Goal: Find specific page/section: Find specific page/section

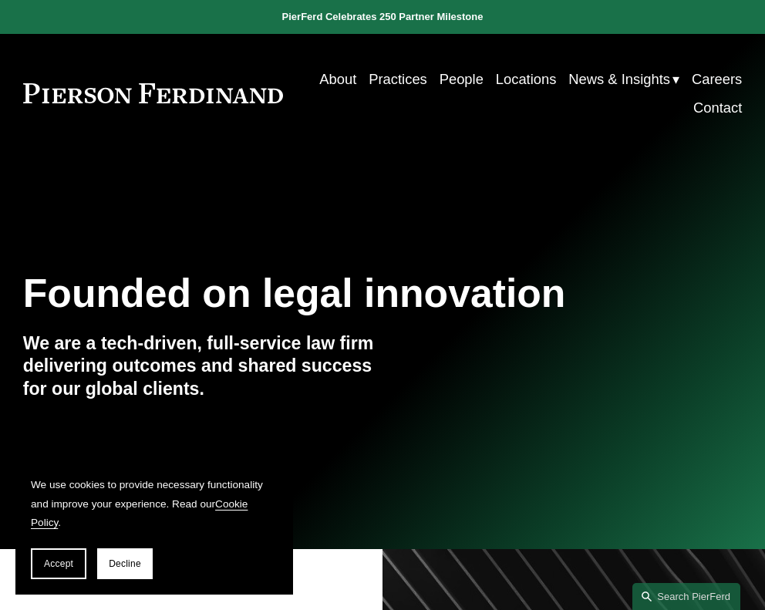
click at [509, 77] on link "Careers" at bounding box center [716, 79] width 50 height 29
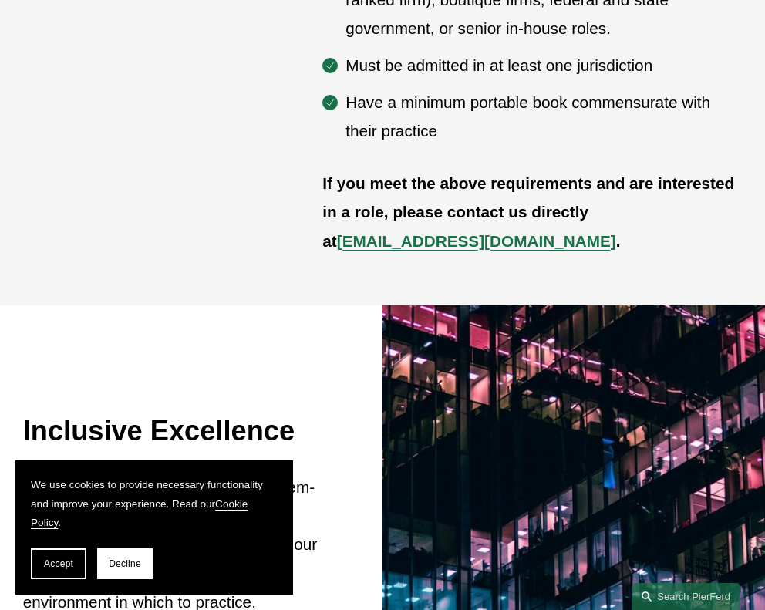
scroll to position [954, 0]
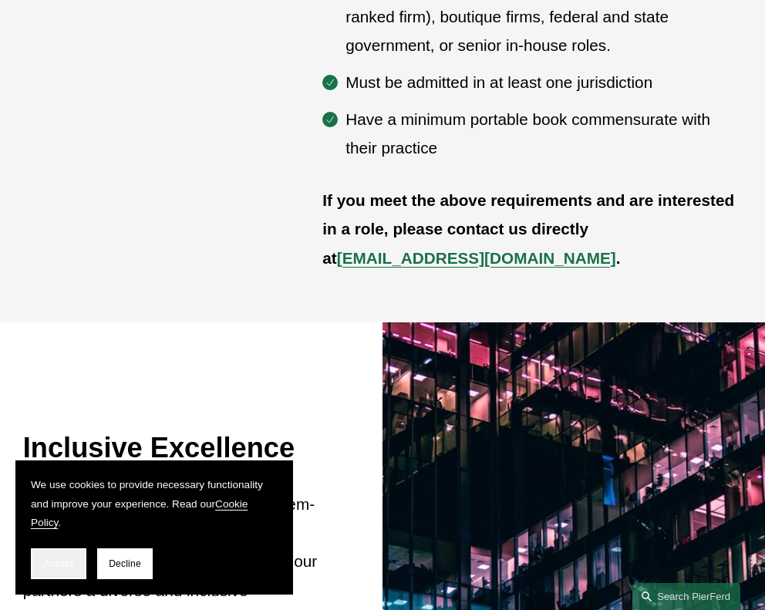
click at [43, 557] on button "Accept" at bounding box center [59, 563] width 56 height 31
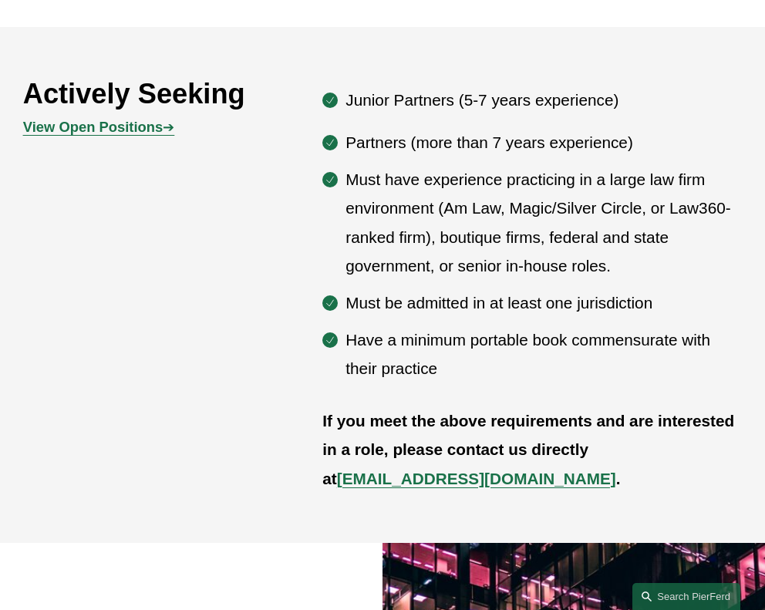
scroll to position [732, 0]
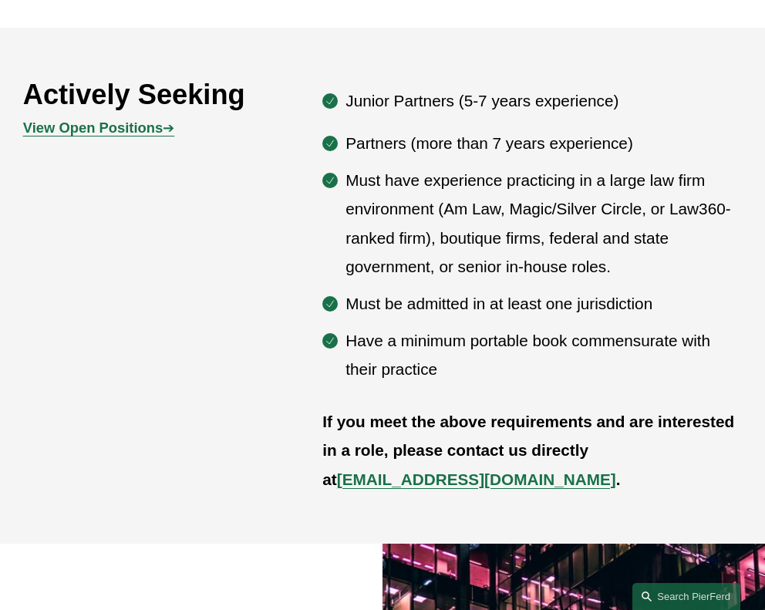
click at [145, 127] on strong "View Open Positions" at bounding box center [93, 127] width 140 height 16
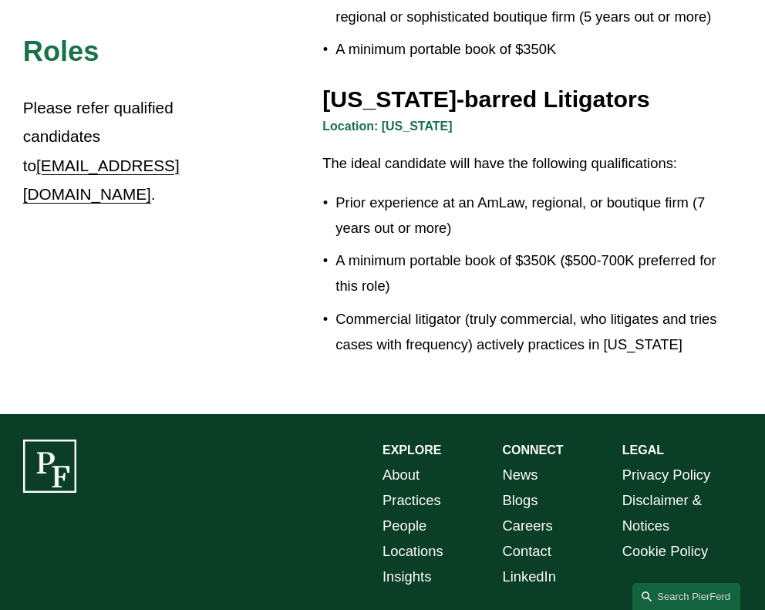
scroll to position [2697, 0]
